Goal: Information Seeking & Learning: Learn about a topic

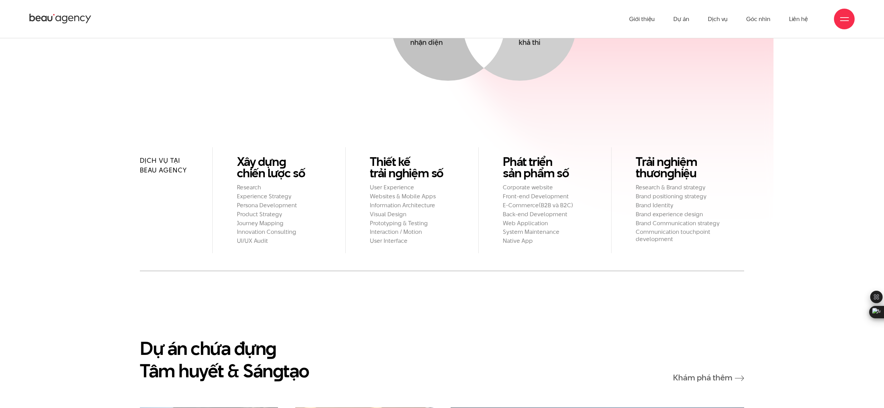
scroll to position [762, 0]
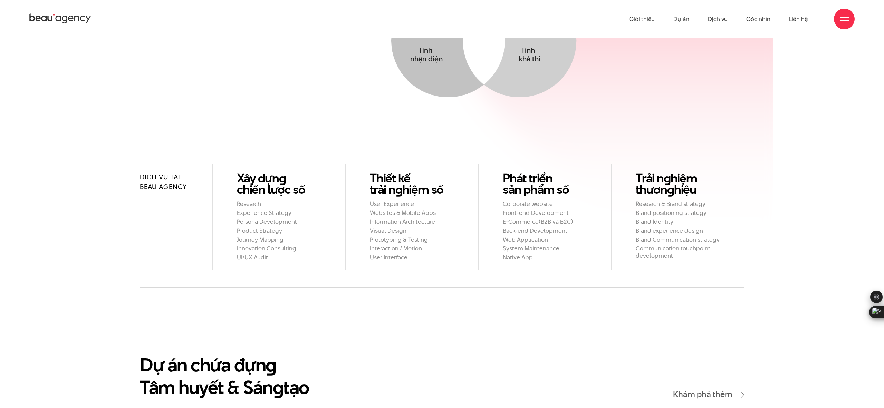
click at [671, 21] on ul "Giới thiệu Dự án Dịch vụ Góc nhìn Liên hệ" at bounding box center [718, 19] width 179 height 38
click at [676, 20] on link "Dự án" at bounding box center [681, 19] width 16 height 38
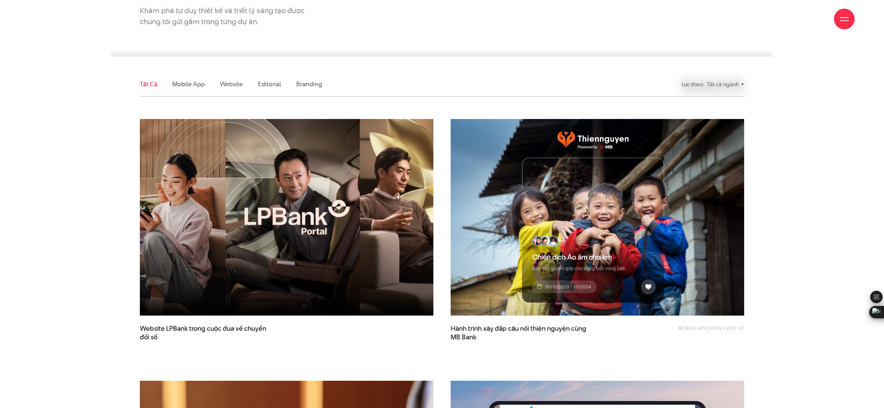
scroll to position [158, 0]
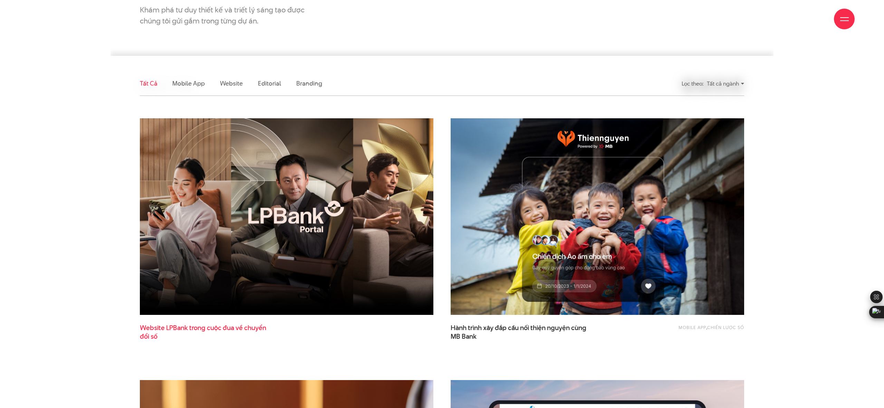
click at [235, 328] on span "Website LPBank trong cuộc đua về chuyển đổi số" at bounding box center [209, 332] width 138 height 17
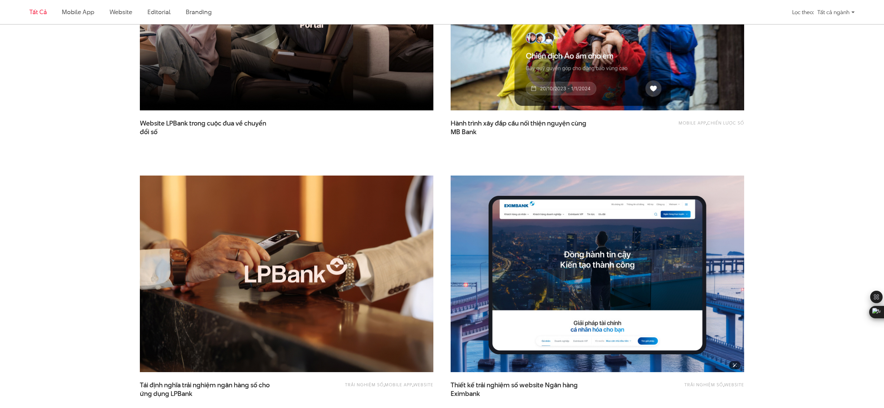
scroll to position [361, 0]
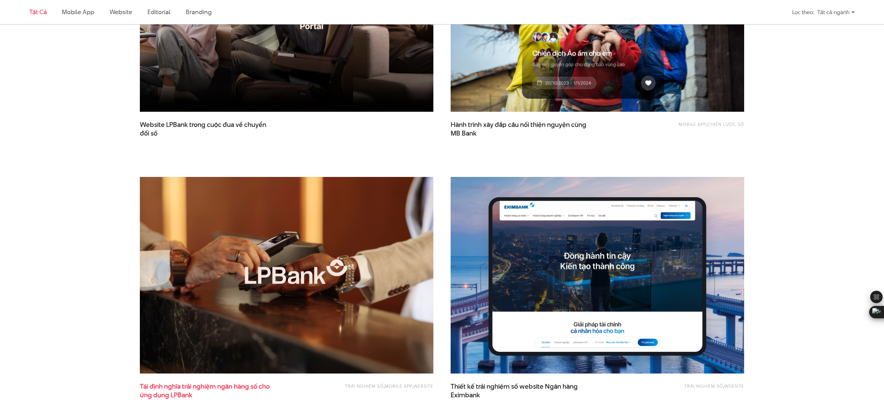
click at [253, 386] on span "Tái định nghĩa trải nghiệm ngân hàng số cho ứng dụng LPBank" at bounding box center [209, 391] width 138 height 17
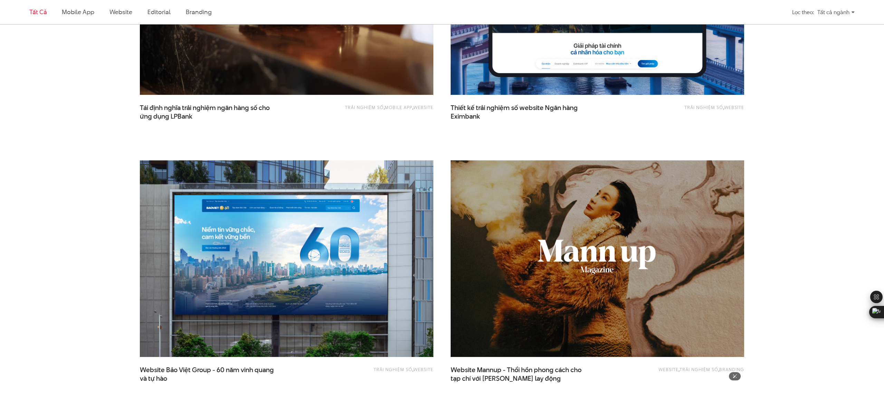
scroll to position [519, 0]
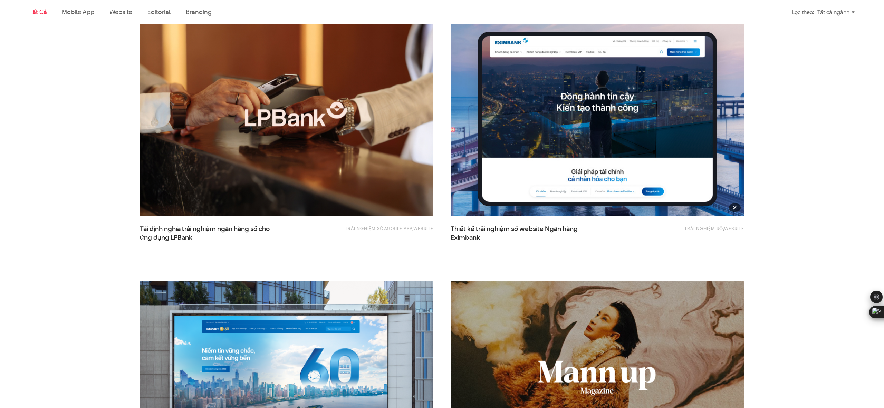
click at [654, 164] on img at bounding box center [597, 118] width 323 height 216
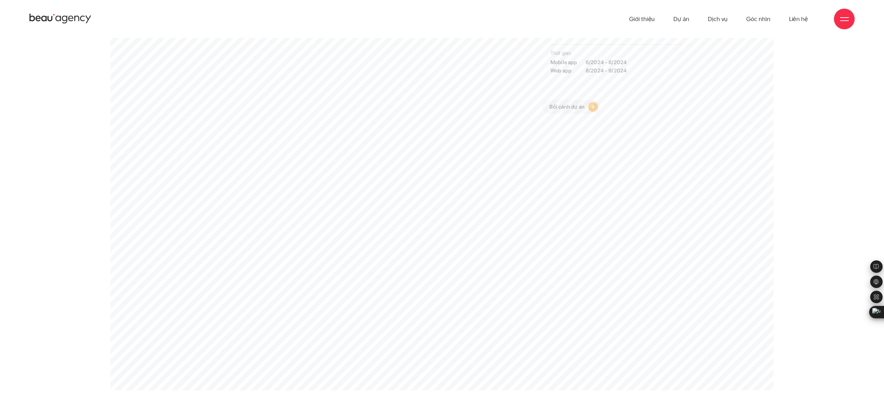
drag, startPoint x: 382, startPoint y: 259, endPoint x: 635, endPoint y: 248, distance: 253.6
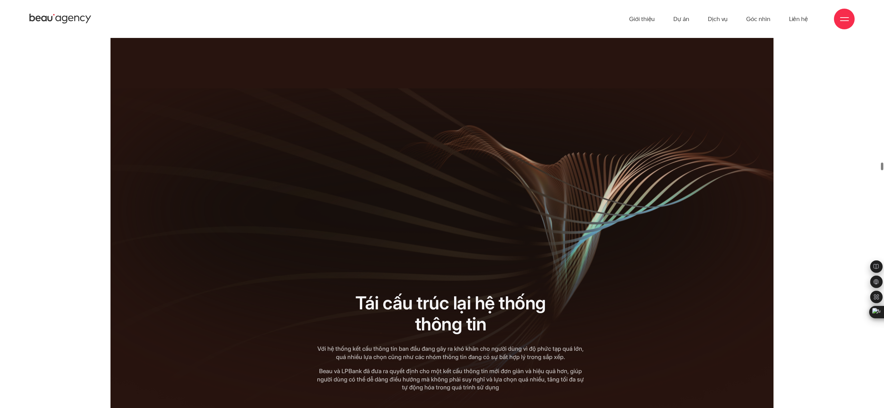
drag, startPoint x: 563, startPoint y: 132, endPoint x: 703, endPoint y: 220, distance: 165.3
click at [703, 220] on div at bounding box center [442, 154] width 583 height 230
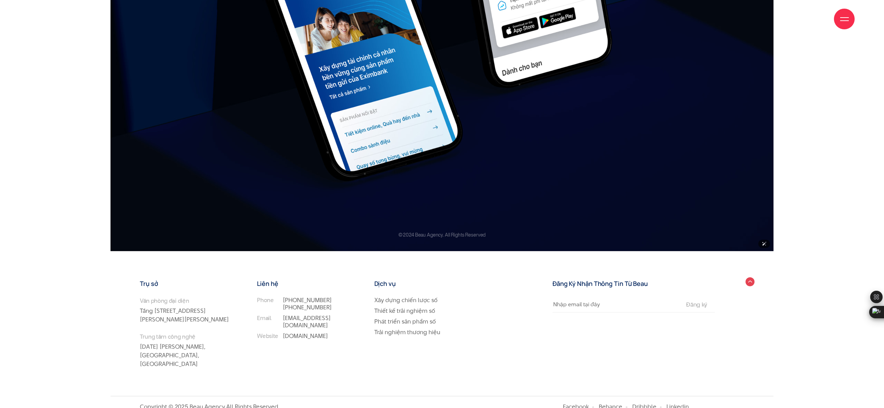
scroll to position [10073, 0]
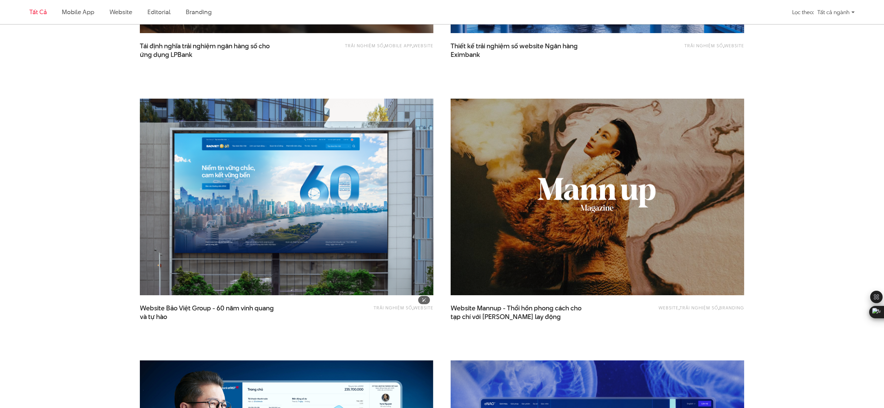
scroll to position [745, 0]
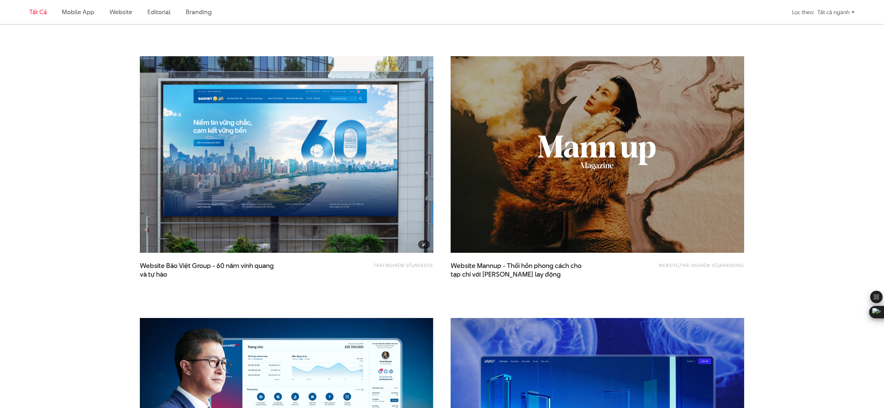
click at [344, 186] on img at bounding box center [286, 155] width 323 height 216
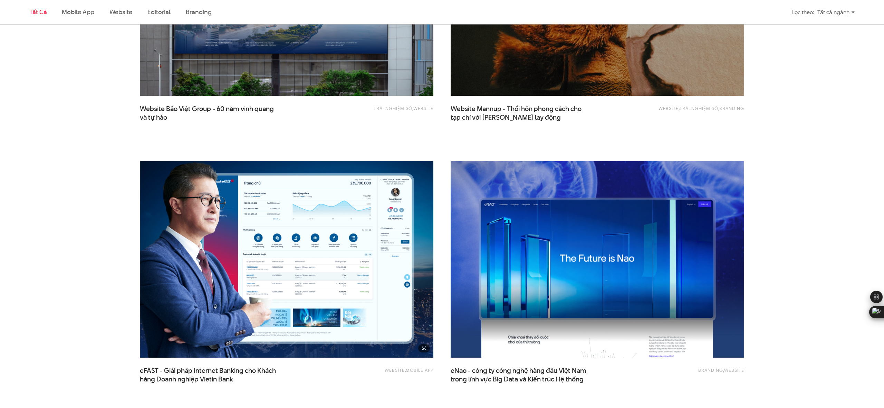
scroll to position [903, 0]
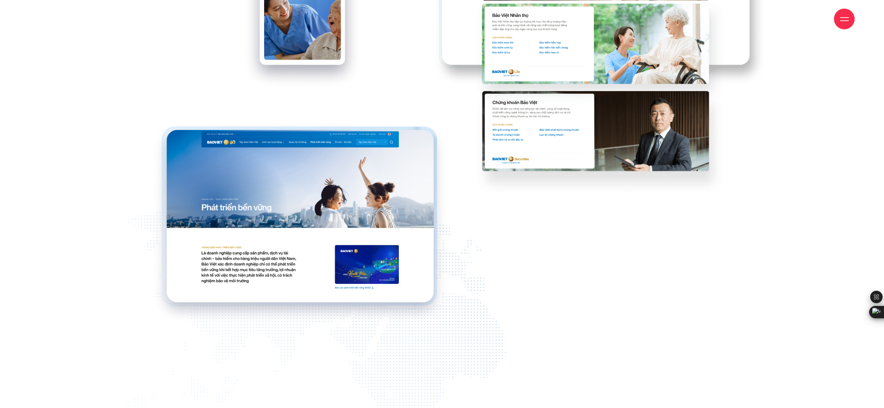
scroll to position [10773, 0]
